Goal: Task Accomplishment & Management: Complete application form

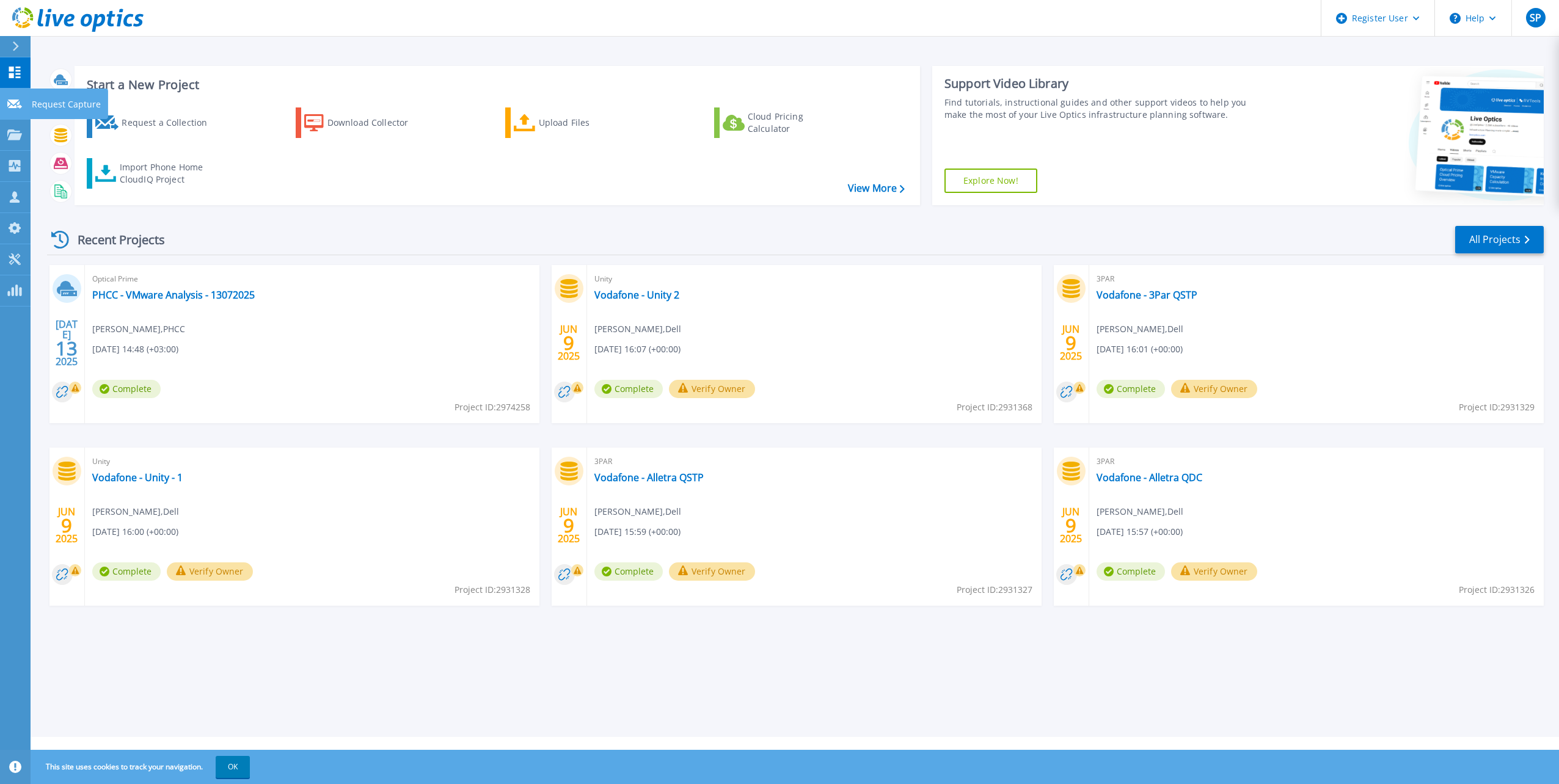
click at [47, 103] on p "Request Capture" at bounding box center [66, 104] width 69 height 31
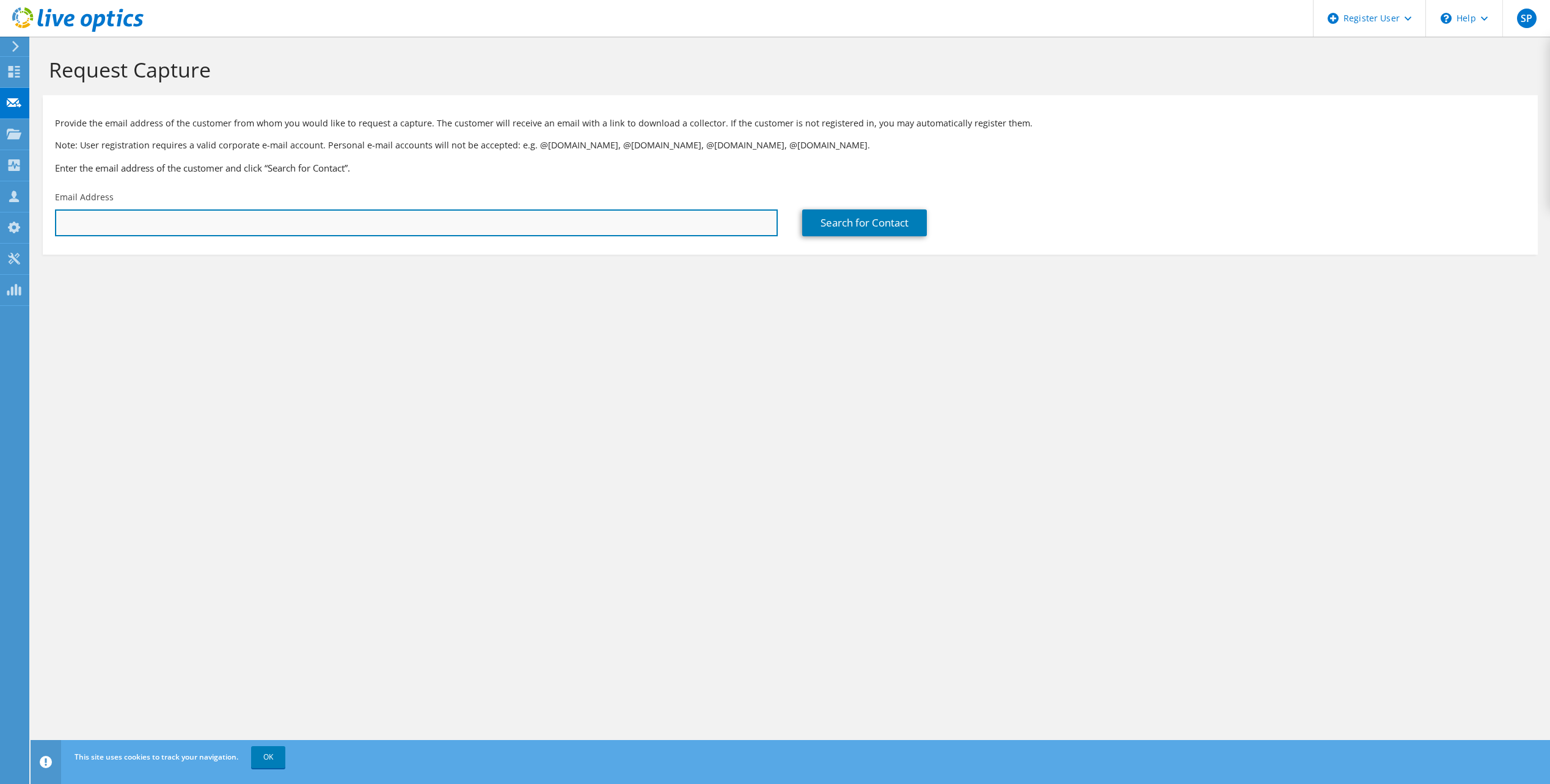
click at [588, 223] on input "text" at bounding box center [416, 223] width 723 height 27
paste input "sagaya.lawrence@cbq.qa"
type input "sagaya.lawrence@cbq.qa"
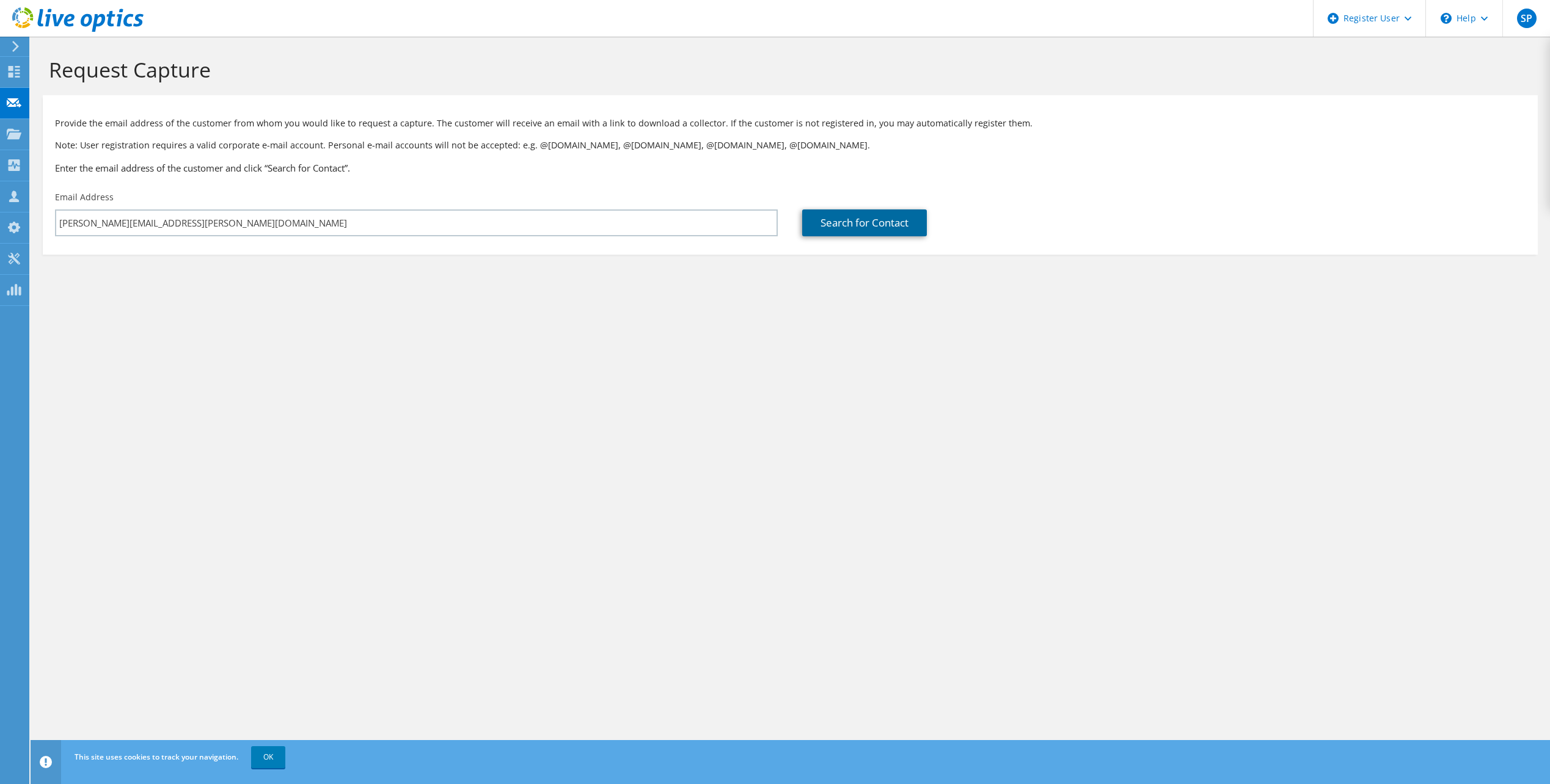
click at [889, 222] on link "Search for Contact" at bounding box center [865, 223] width 125 height 27
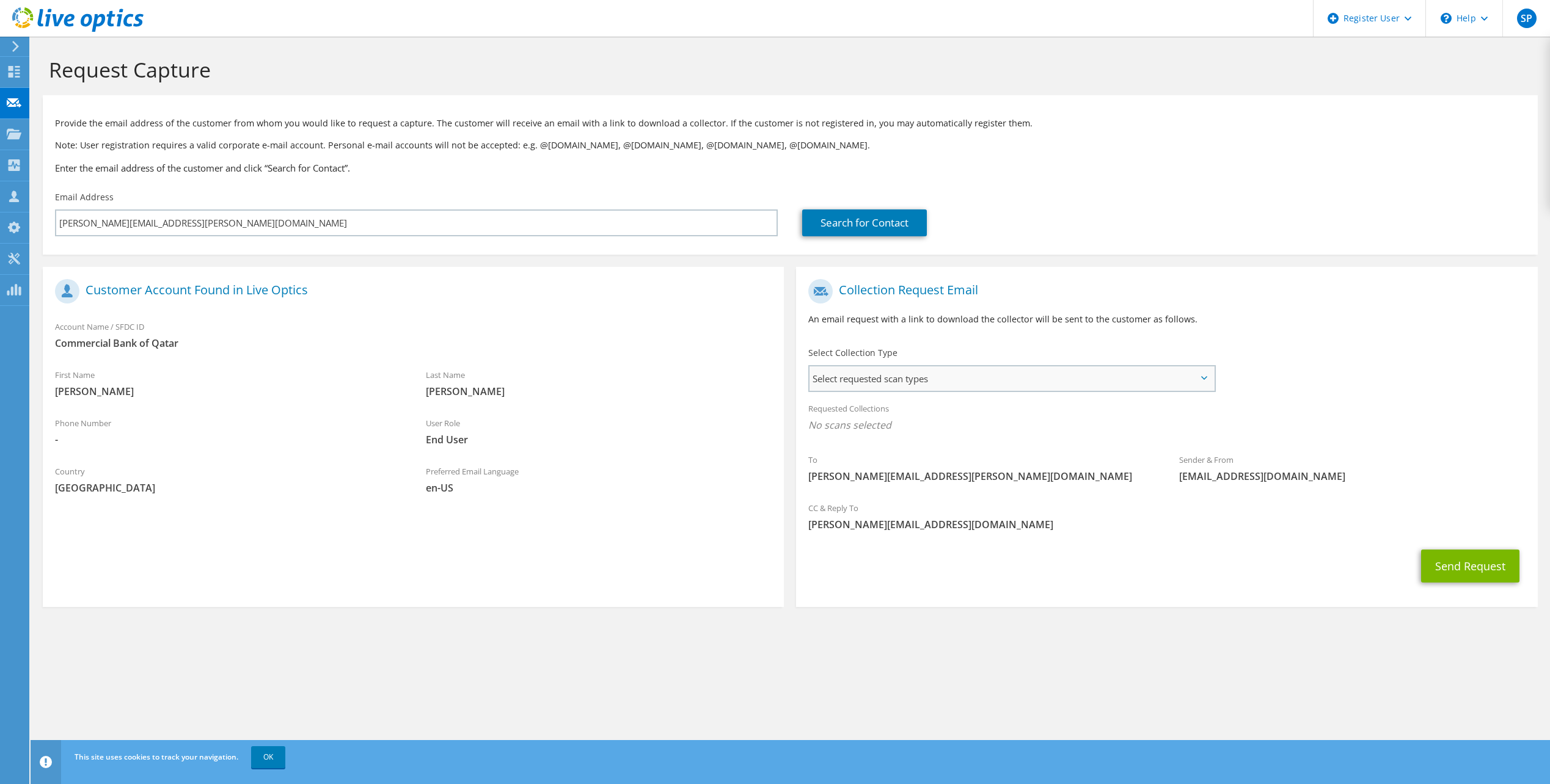
click at [1196, 375] on span "Select requested scan types" at bounding box center [1012, 379] width 404 height 25
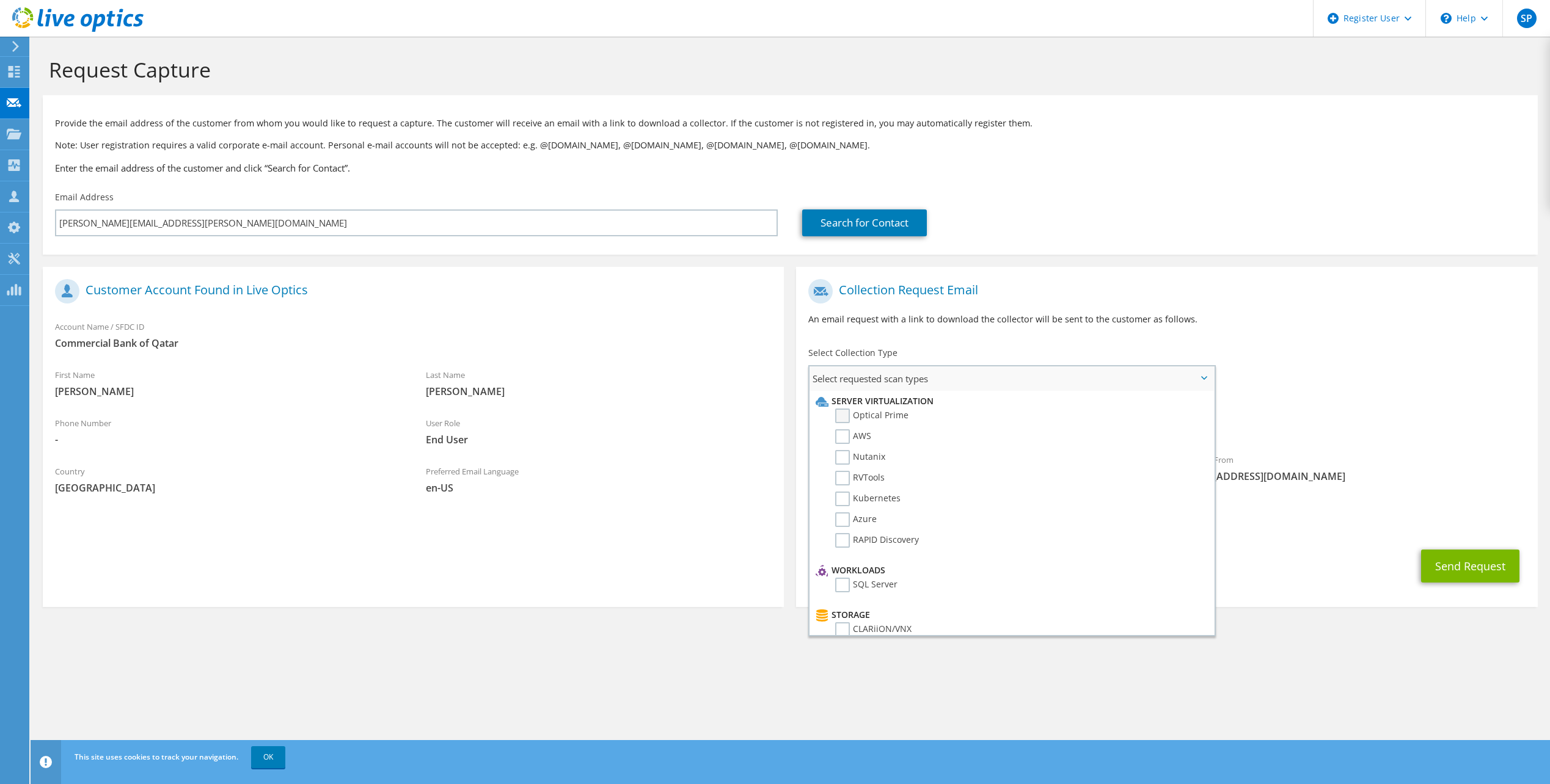
click at [843, 420] on label "Optical Prime" at bounding box center [871, 416] width 73 height 15
click at [0, 0] on input "Optical Prime" at bounding box center [0, 0] width 0 height 0
click at [844, 490] on label "PowerStore" at bounding box center [867, 488] width 64 height 15
click at [0, 0] on input "PowerStore" at bounding box center [0, 0] width 0 height 0
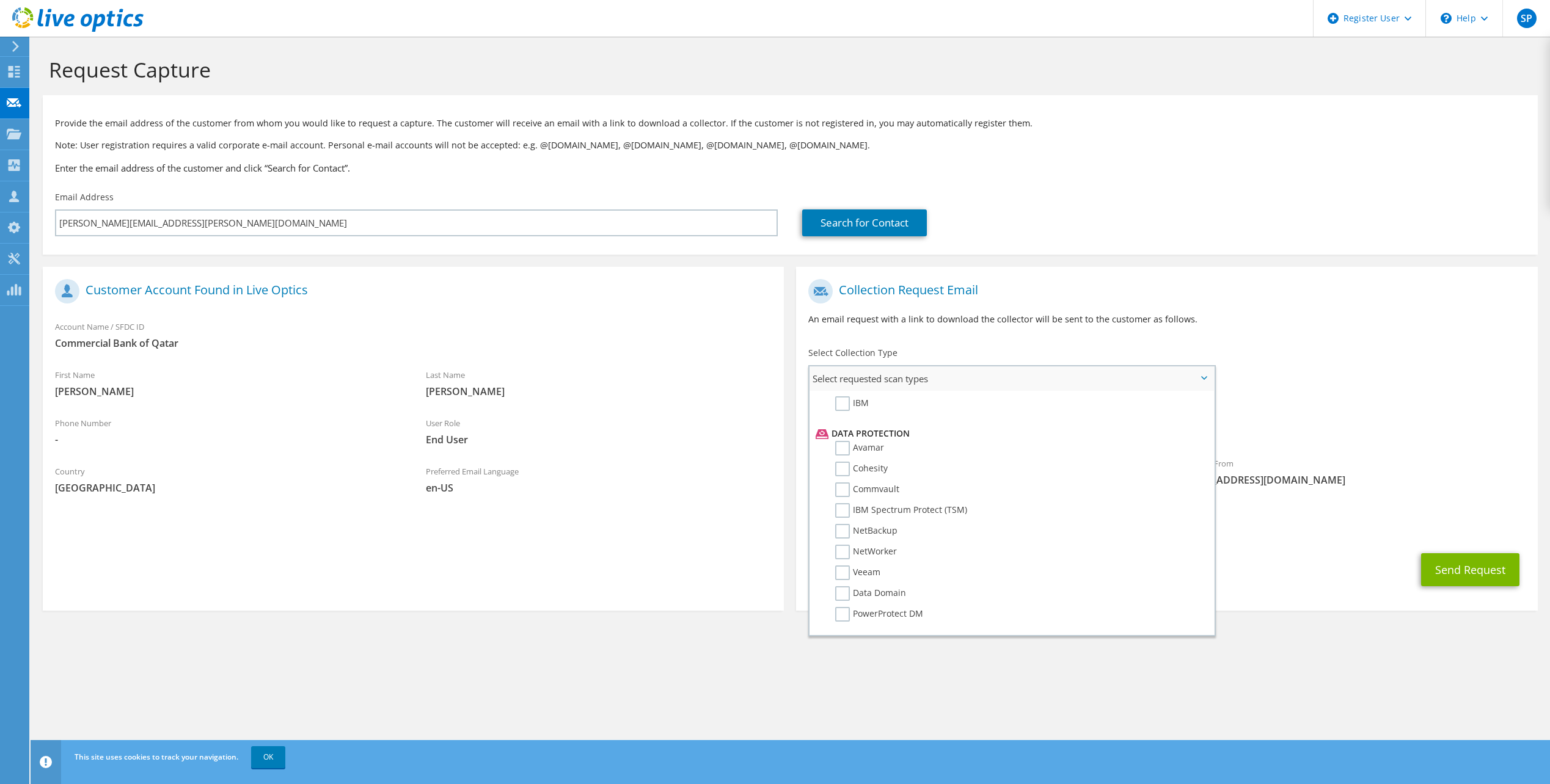
scroll to position [539, 0]
click at [839, 614] on label "Dossier" at bounding box center [859, 615] width 48 height 15
click at [0, 0] on input "Dossier" at bounding box center [0, 0] width 0 height 0
click at [1246, 564] on div "Send Request" at bounding box center [1167, 569] width 741 height 45
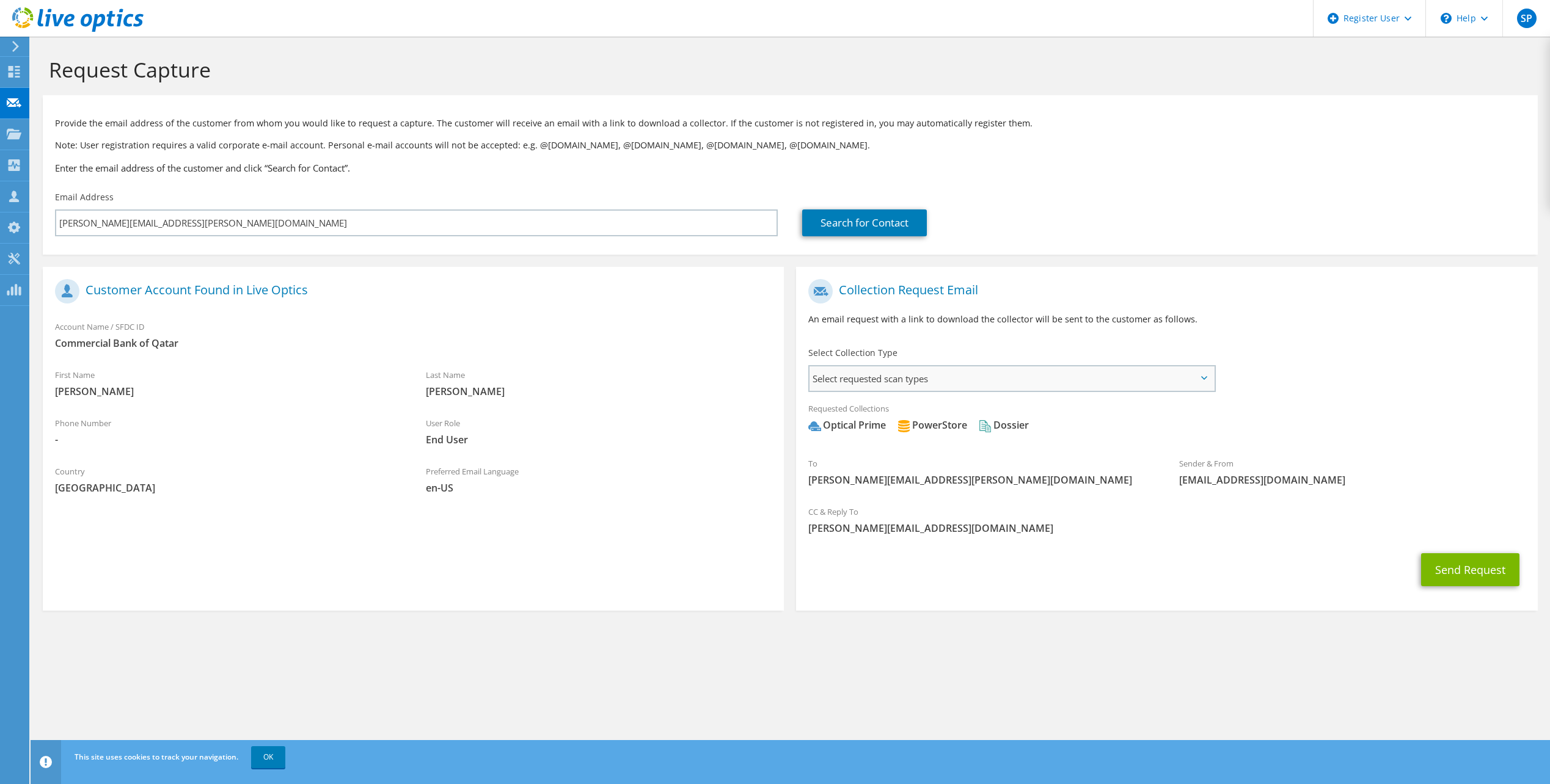
click at [1209, 380] on span "Select requested scan types" at bounding box center [1012, 379] width 404 height 25
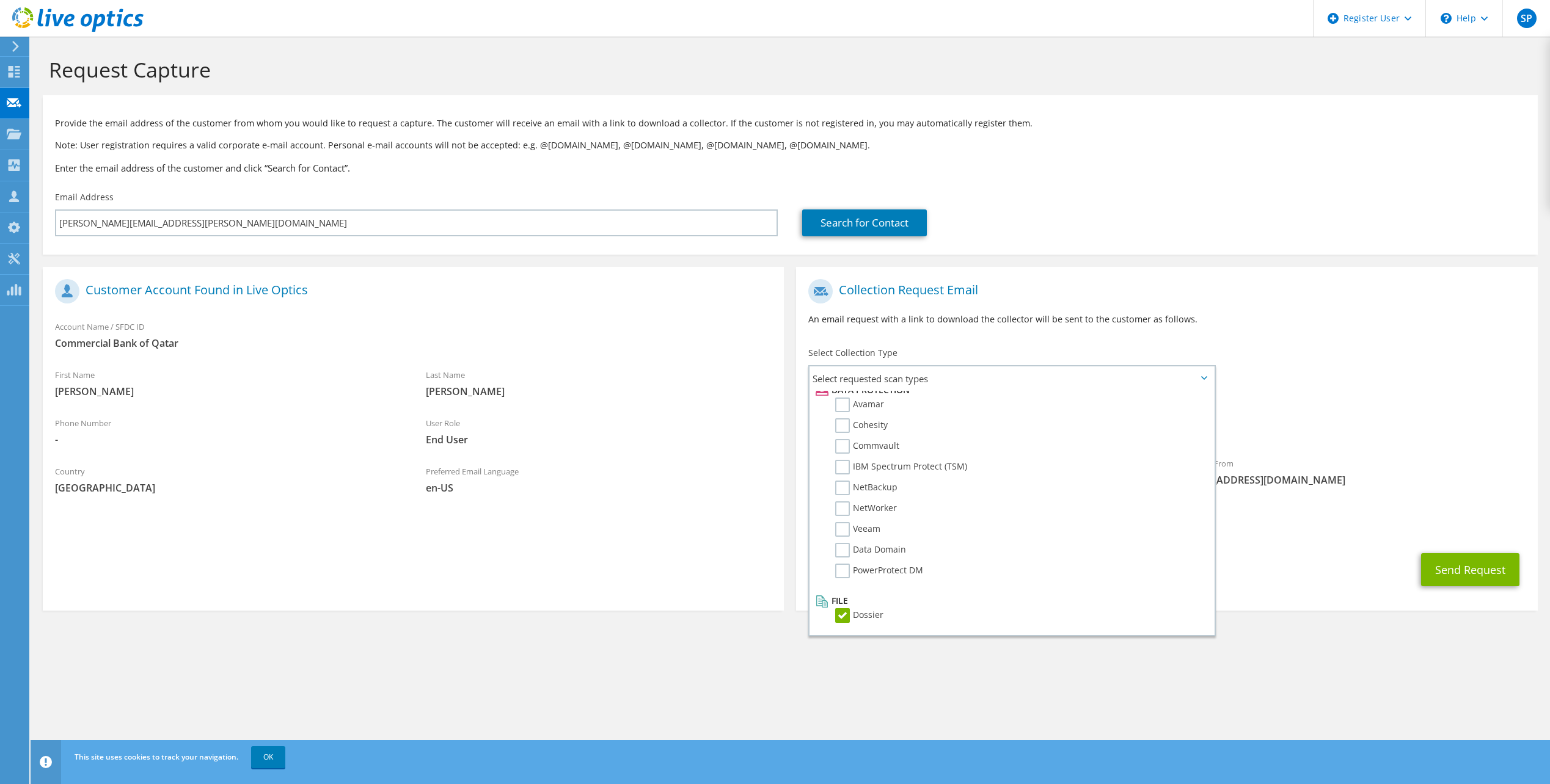
click at [1310, 373] on div "To sagaya.lawrence@cbq.qa Sender & From liveoptics@liveoptics.com" at bounding box center [1167, 386] width 741 height 226
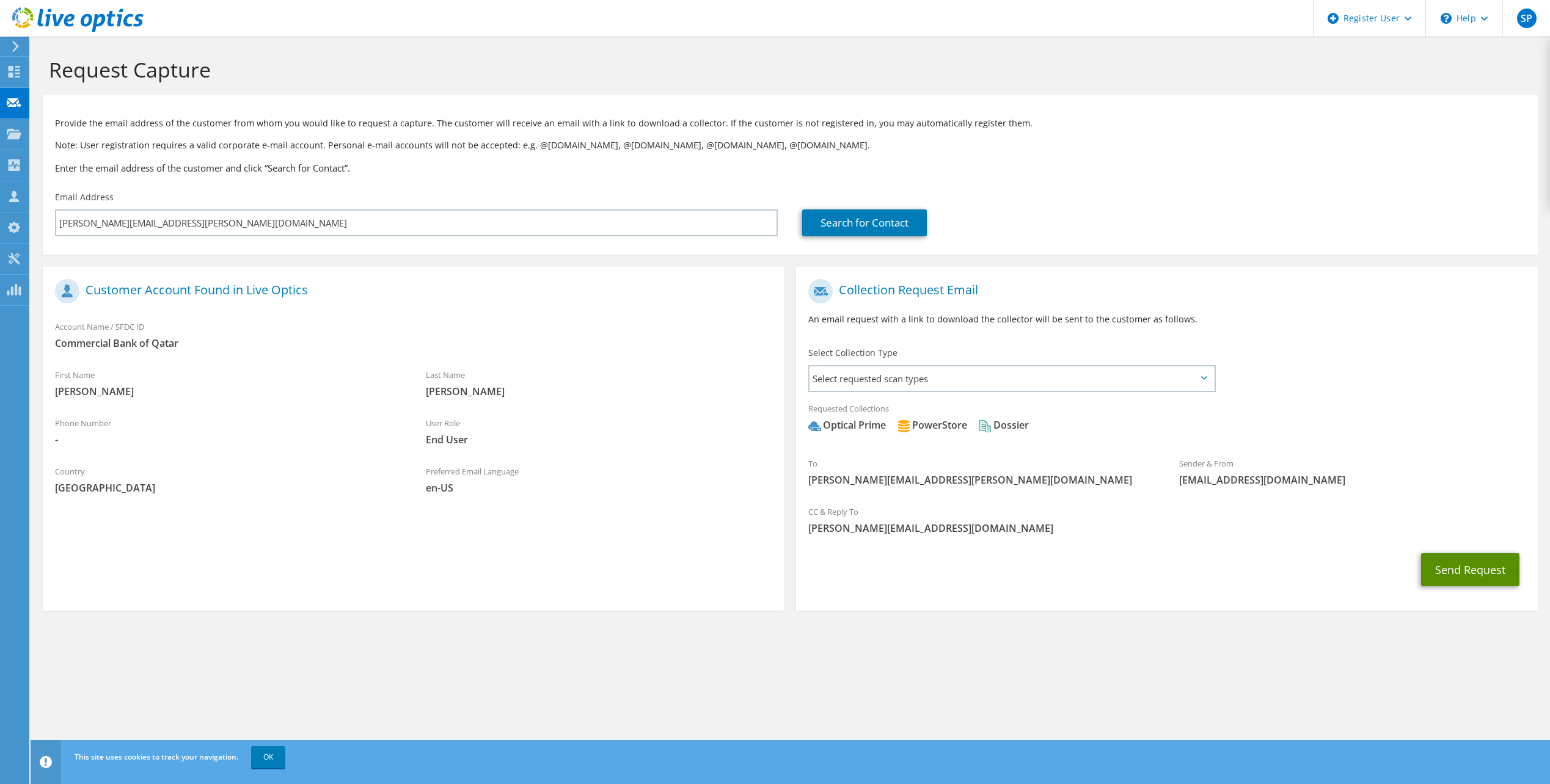
click at [1449, 562] on button "Send Request" at bounding box center [1470, 569] width 98 height 33
